Goal: Find specific page/section: Find specific page/section

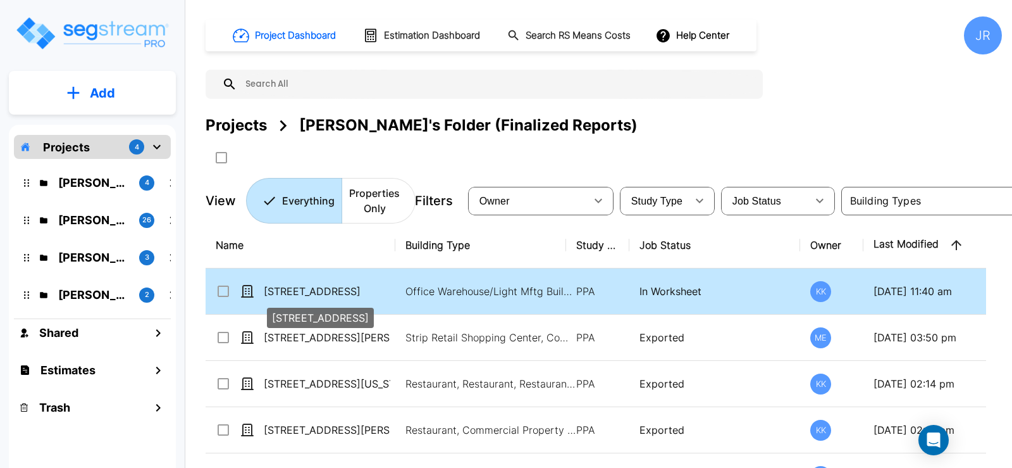
click at [311, 289] on p "[STREET_ADDRESS]" at bounding box center [327, 290] width 127 height 15
checkbox input "true"
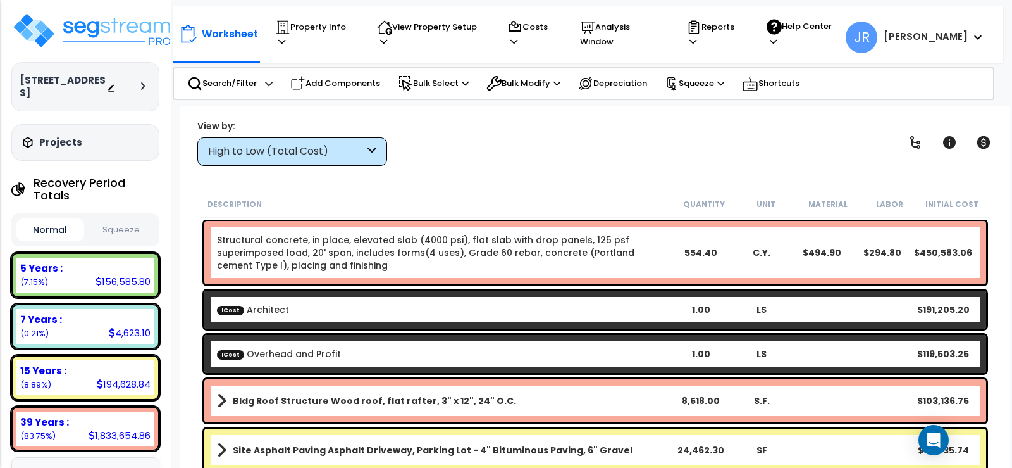
click at [372, 153] on icon at bounding box center [372, 151] width 9 height 15
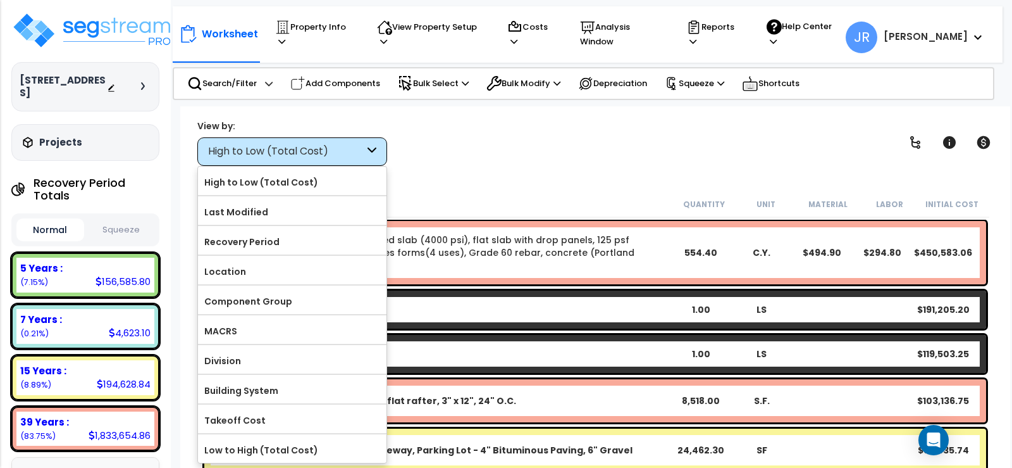
click at [300, 298] on label "Component Group" at bounding box center [292, 301] width 189 height 19
click at [0, 0] on input "Component Group" at bounding box center [0, 0] width 0 height 0
